Goal: Download file/media

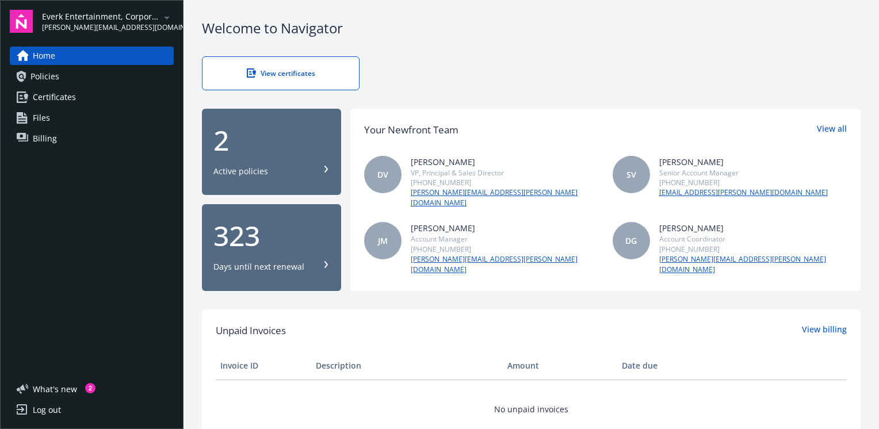
click at [124, 15] on span "Everk Entertainment, Corporation DBA Sunset Nightclub" at bounding box center [101, 16] width 118 height 12
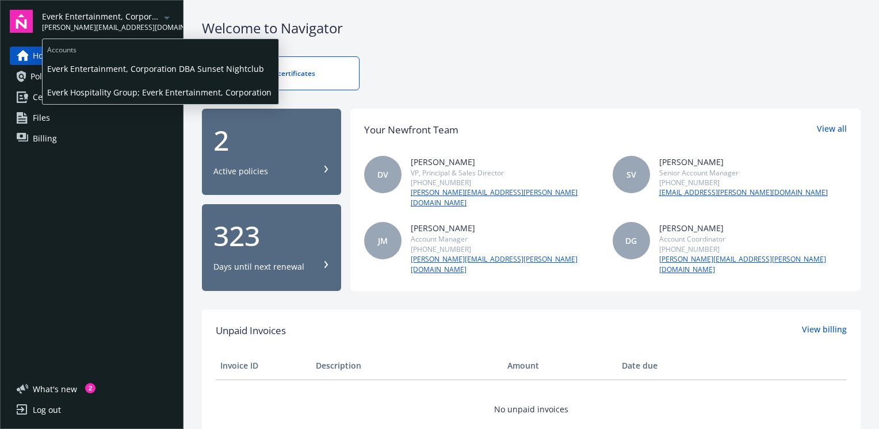
click at [117, 92] on span "Everk Hospitality Group; Everk Entertainment, Corporation" at bounding box center [160, 93] width 227 height 24
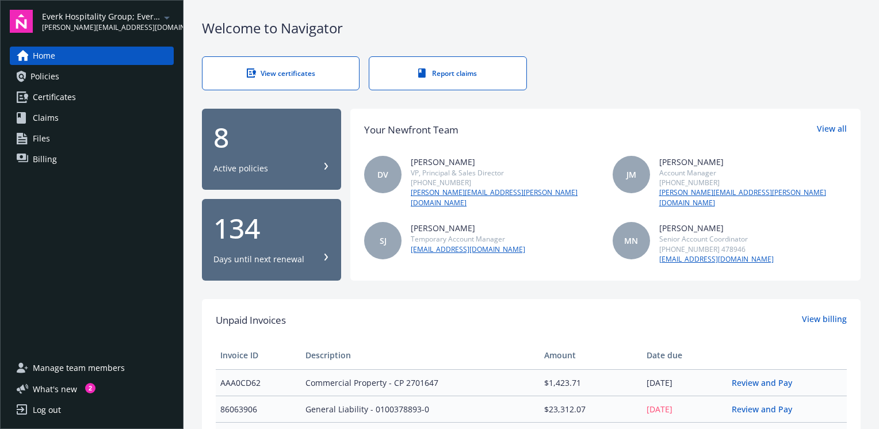
click at [279, 74] on div "View certificates" at bounding box center [281, 73] width 110 height 10
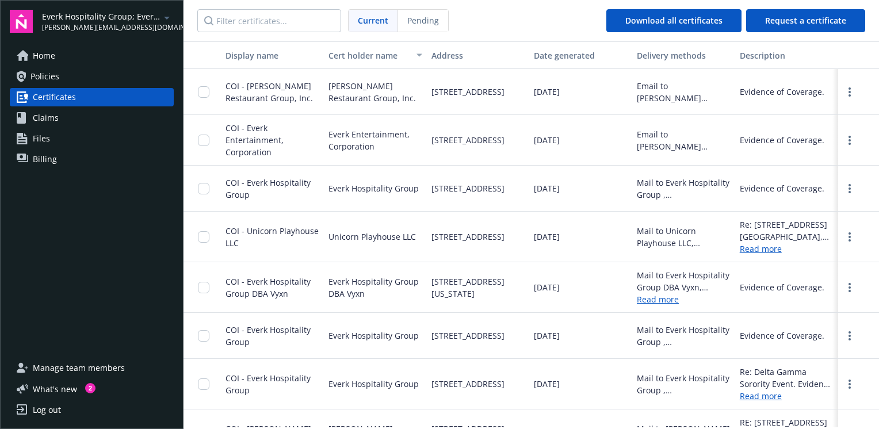
click at [660, 300] on link "Read more" at bounding box center [658, 299] width 42 height 11
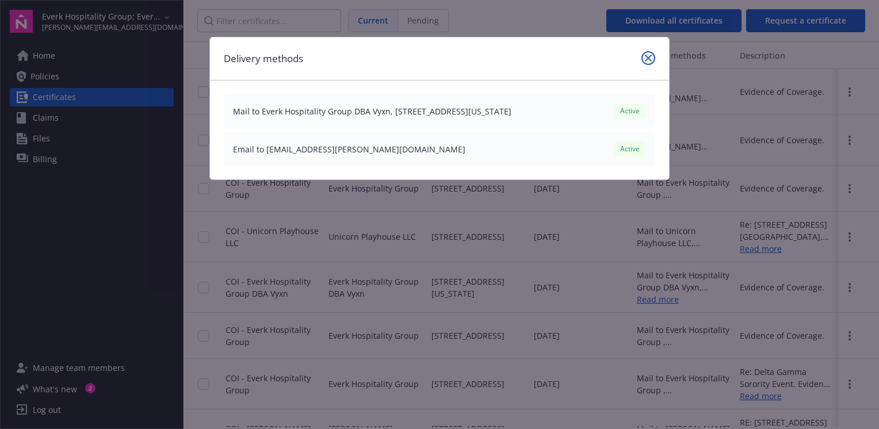
click at [647, 55] on icon "close" at bounding box center [648, 58] width 7 height 7
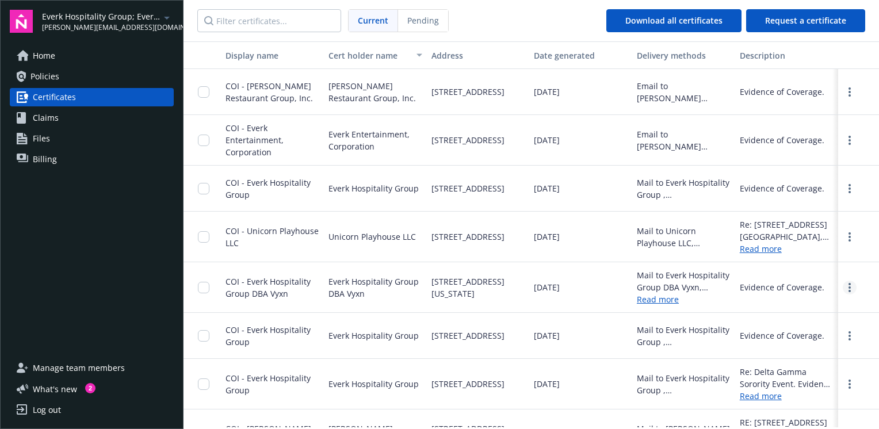
click at [849, 287] on circle "more" at bounding box center [850, 288] width 2 height 2
click at [583, 303] on div "10/31/2023" at bounding box center [580, 287] width 103 height 51
click at [375, 21] on span "Current" at bounding box center [373, 20] width 30 height 12
click at [781, 18] on span "Request a certificate" at bounding box center [805, 20] width 81 height 11
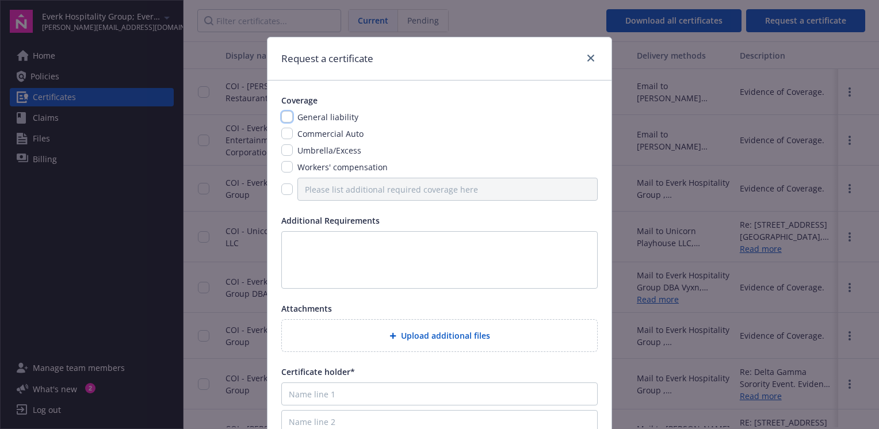
click at [283, 116] on input "checkbox" at bounding box center [287, 117] width 12 height 12
checkbox input "true"
click at [588, 60] on icon "close" at bounding box center [591, 58] width 7 height 7
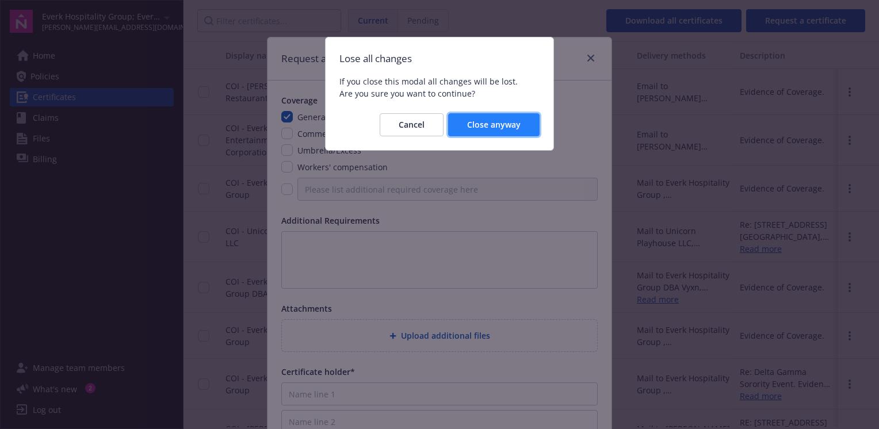
click at [476, 124] on span "Close anyway" at bounding box center [494, 124] width 54 height 11
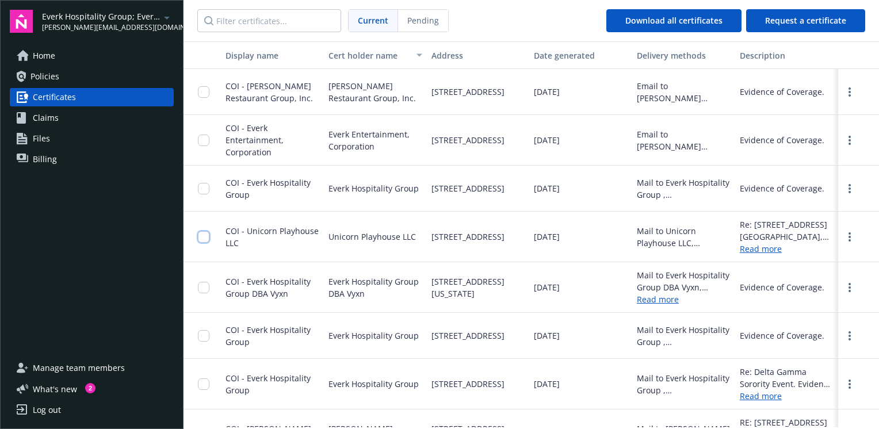
click at [202, 234] on input "checkbox" at bounding box center [204, 237] width 12 height 12
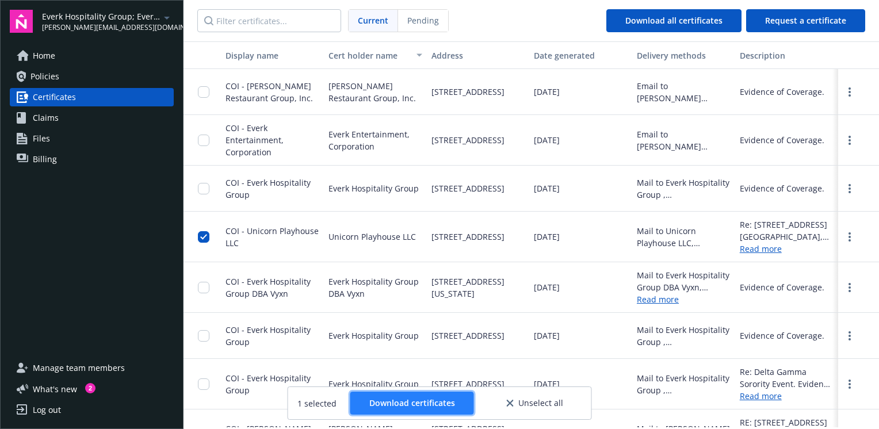
click at [426, 402] on span "Download certificates" at bounding box center [412, 403] width 86 height 11
click at [203, 235] on input "checkbox" at bounding box center [204, 237] width 12 height 12
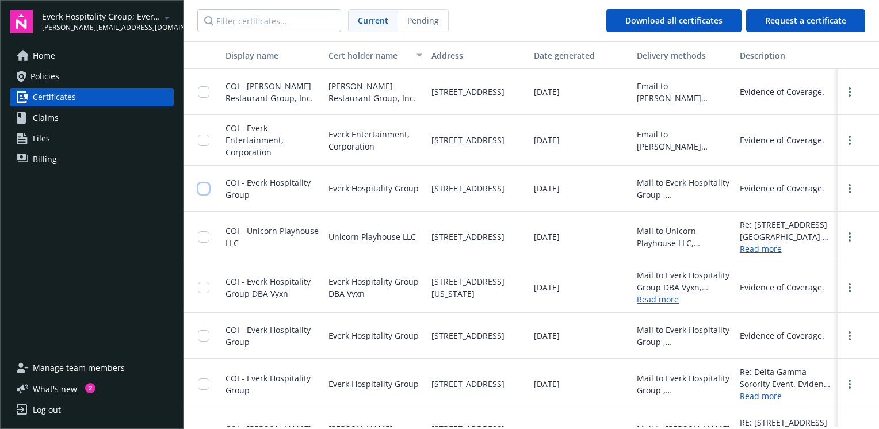
click at [201, 186] on input "checkbox" at bounding box center [204, 189] width 12 height 12
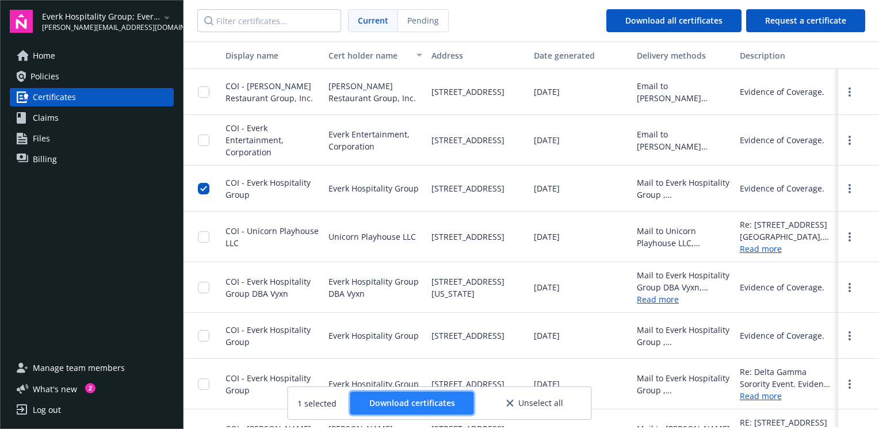
click at [406, 400] on span "Download certificates" at bounding box center [412, 403] width 86 height 11
